Goal: Task Accomplishment & Management: Use online tool/utility

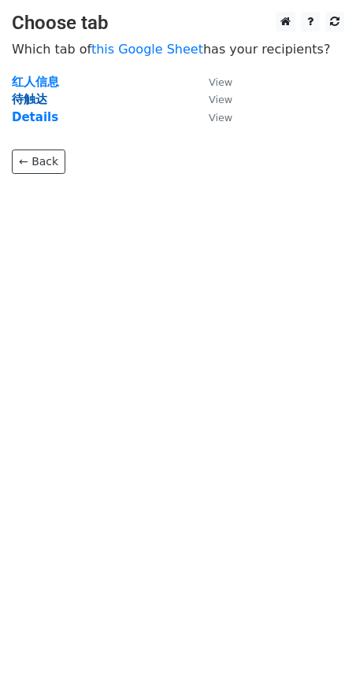
click at [41, 102] on strong "待触达" at bounding box center [29, 99] width 35 height 14
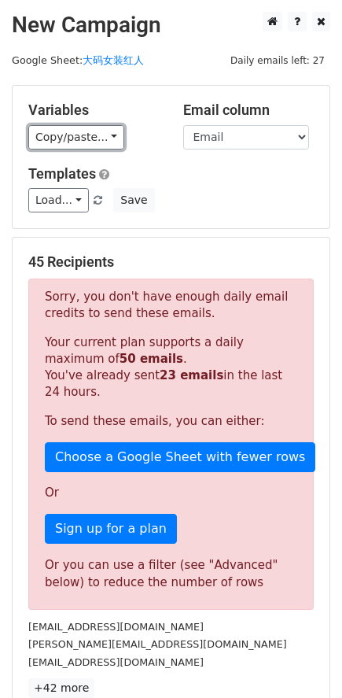
drag, startPoint x: 80, startPoint y: 134, endPoint x: 111, endPoint y: 166, distance: 45.1
click at [80, 134] on link "Copy/paste..." at bounding box center [76, 137] width 96 height 24
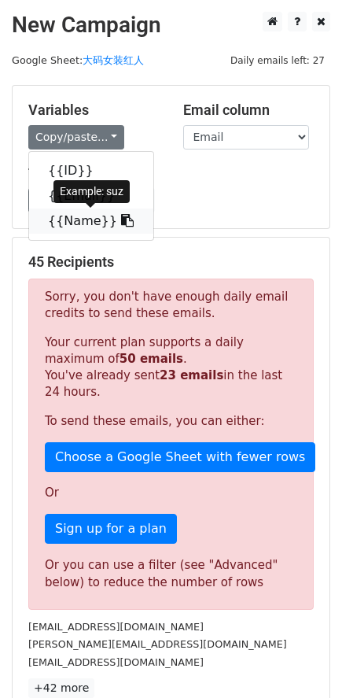
click at [89, 222] on link "{{Name}}" at bounding box center [91, 221] width 124 height 25
